Goal: Information Seeking & Learning: Check status

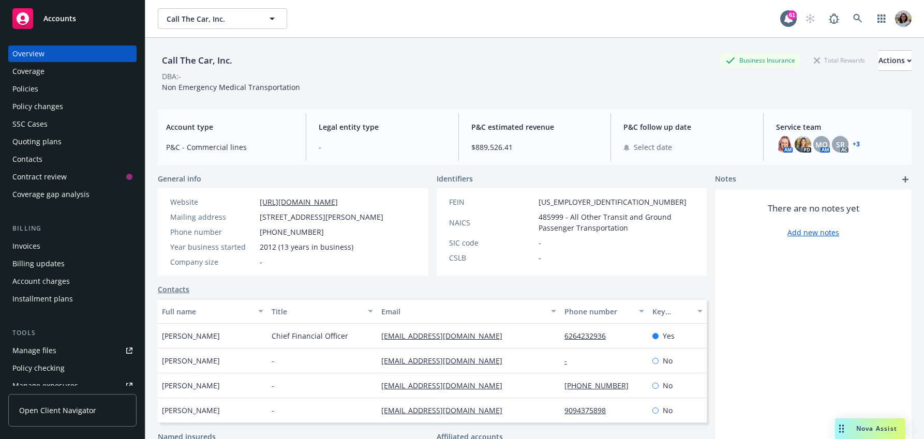
click at [31, 410] on span "Open Client Navigator" at bounding box center [57, 410] width 77 height 11
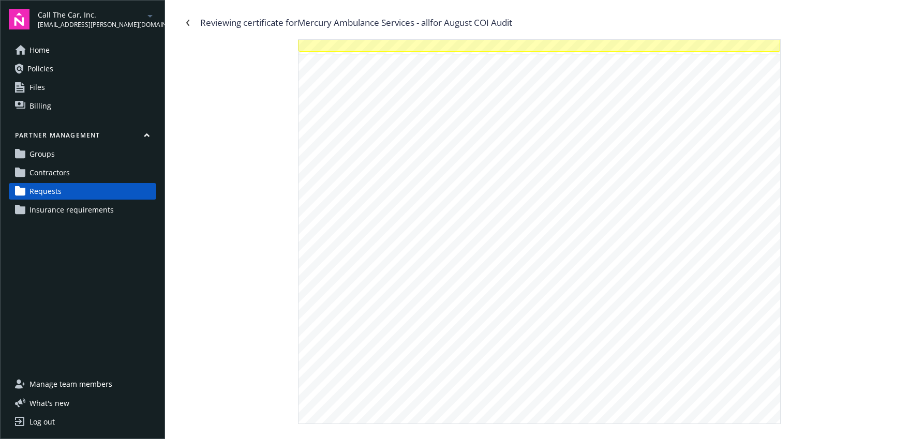
scroll to position [1244, 0]
